Goal: Check status: Check status

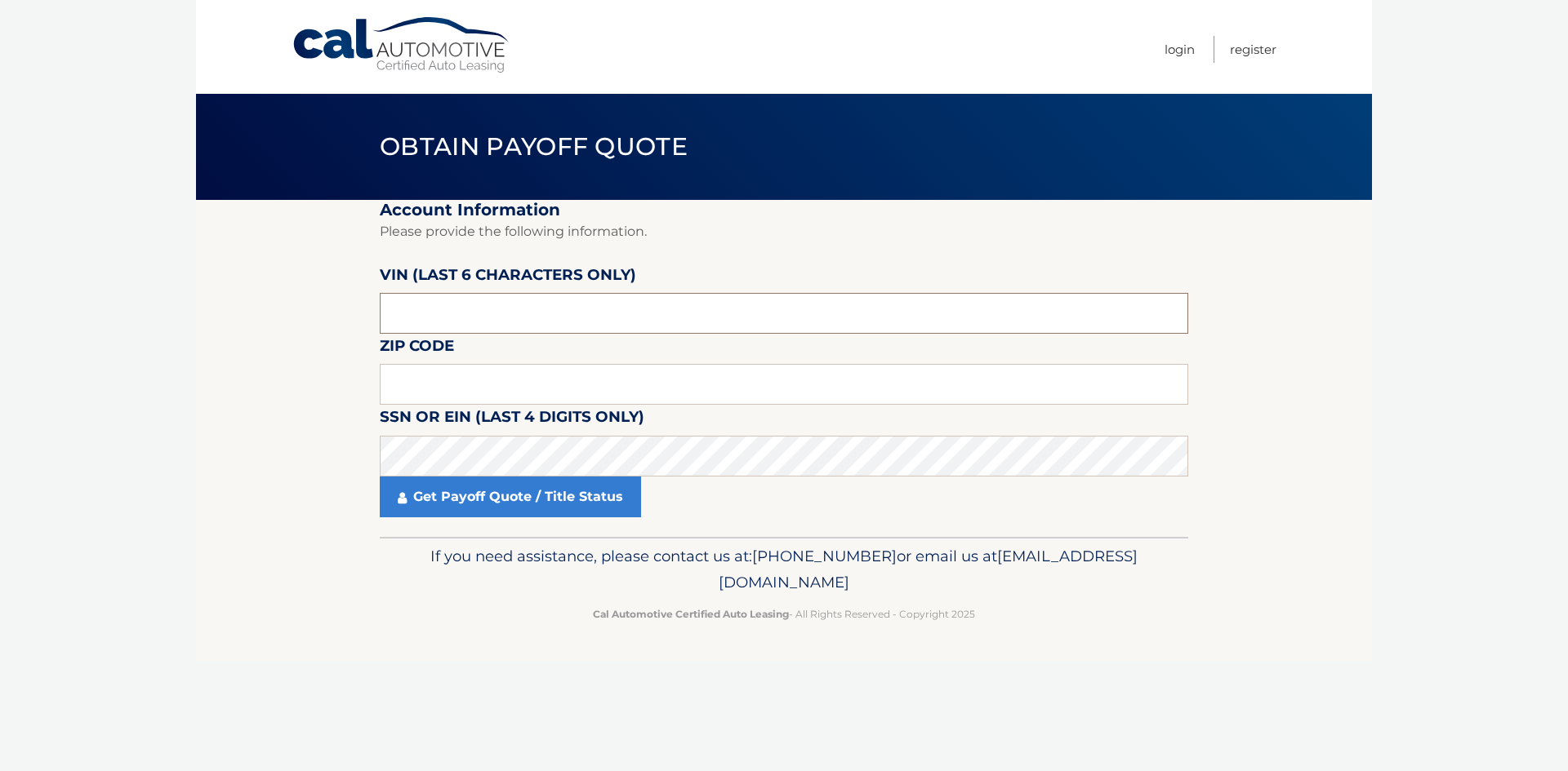
click at [822, 315] on input "text" at bounding box center [784, 313] width 808 height 41
paste input "249581"
type input "249581"
click at [593, 374] on input "text" at bounding box center [784, 385] width 808 height 41
paste input "10940"
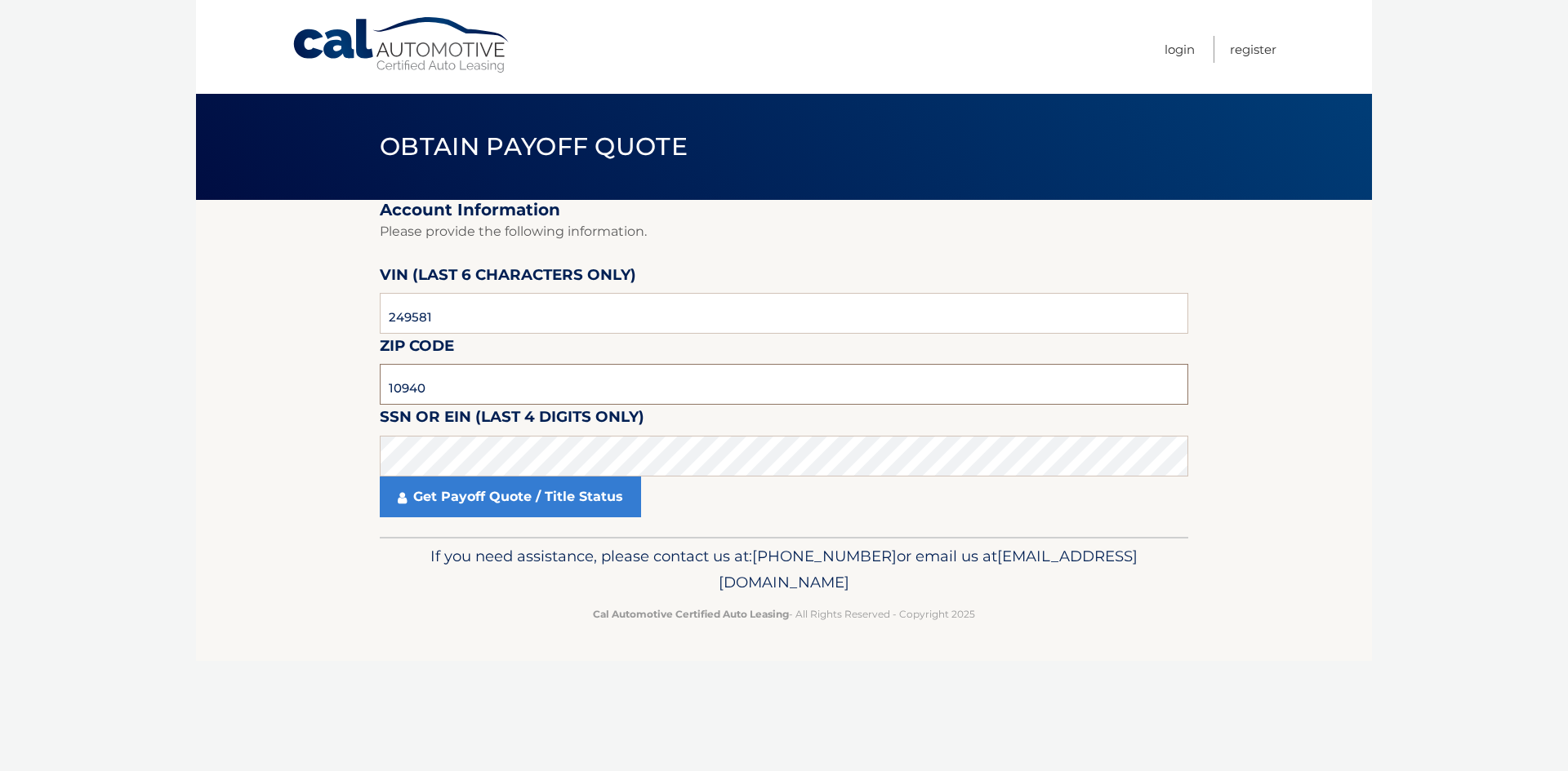
type input "10940"
click at [568, 497] on link "Get Payoff Quote / Title Status" at bounding box center [510, 497] width 261 height 41
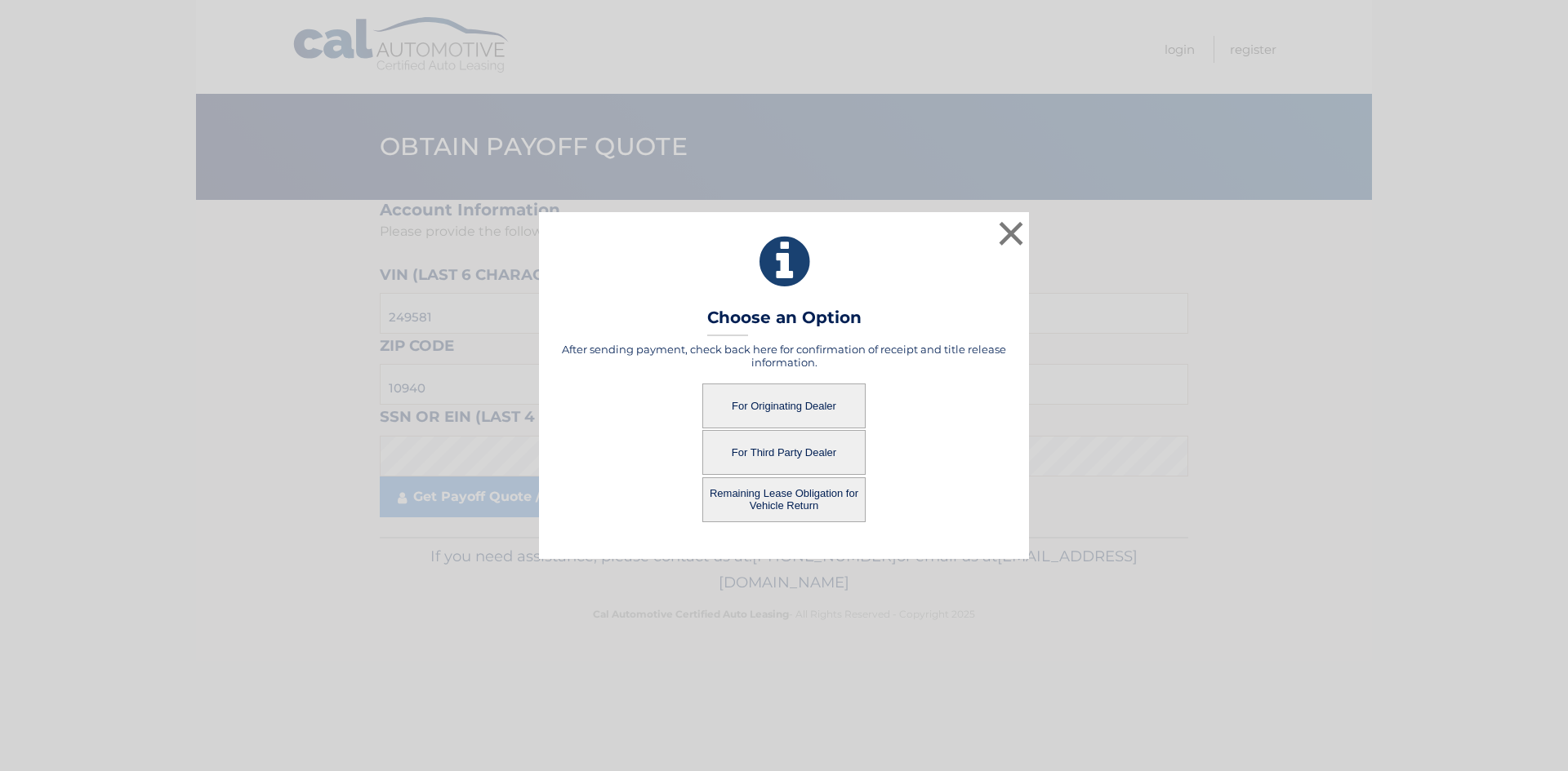
click at [775, 407] on button "For Originating Dealer" at bounding box center [783, 406] width 163 height 45
click at [776, 407] on button "For Originating Dealer" at bounding box center [783, 406] width 163 height 45
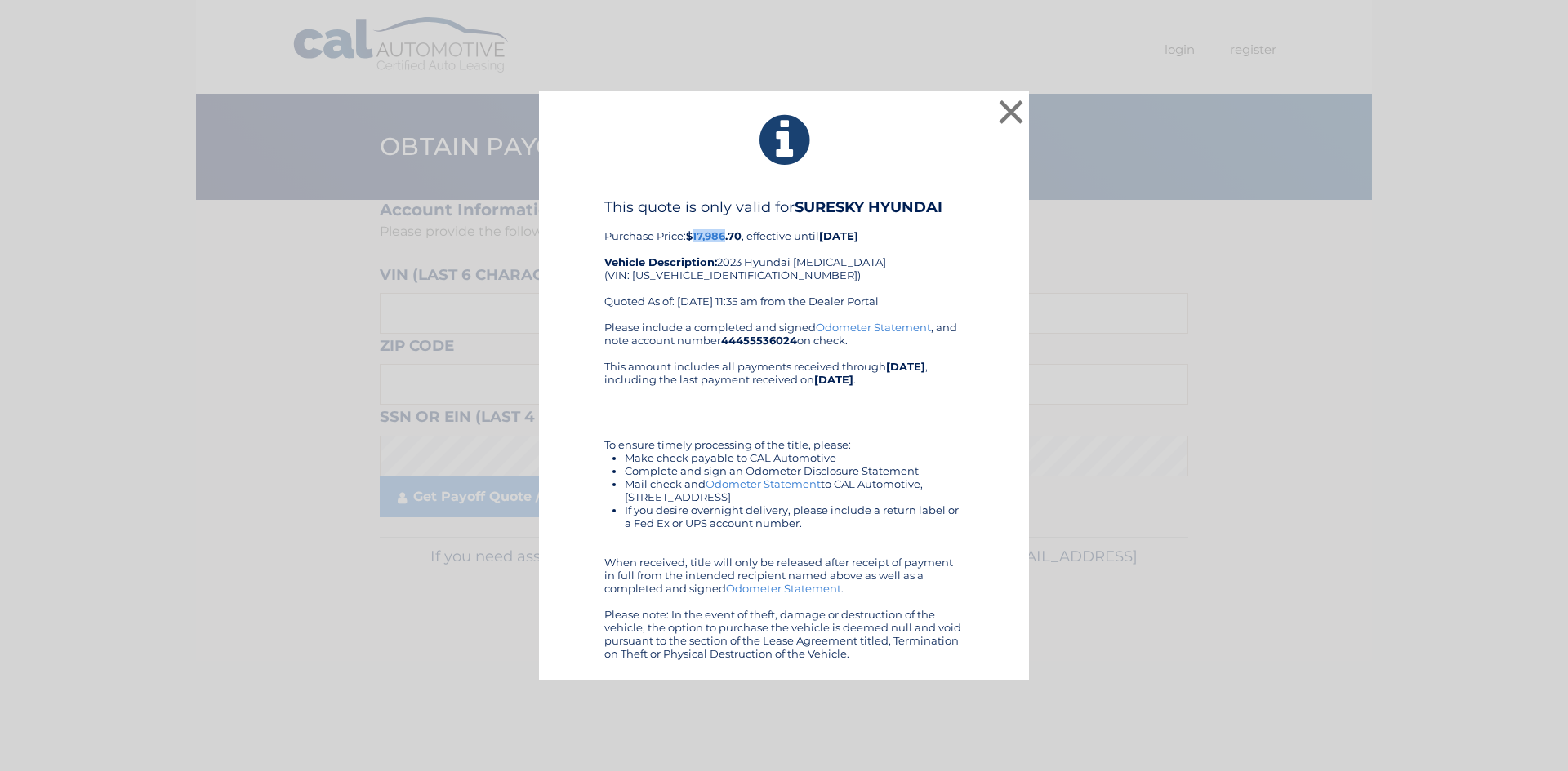
drag, startPoint x: 696, startPoint y: 234, endPoint x: 729, endPoint y: 234, distance: 33.0
click at [729, 234] on b "$17,986.70" at bounding box center [714, 235] width 56 height 13
copy b "17,986"
